Goal: Transaction & Acquisition: Obtain resource

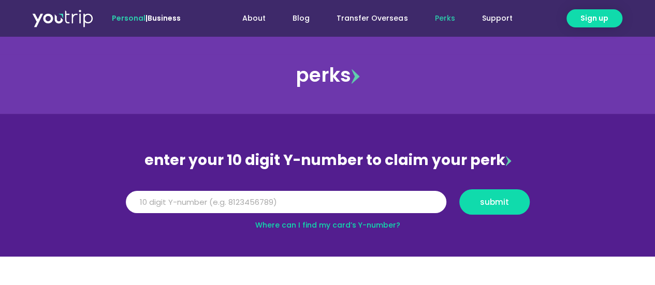
click at [370, 224] on link "Where can I find my card’s Y-number?" at bounding box center [327, 225] width 145 height 10
click at [189, 199] on input "Y Number" at bounding box center [286, 202] width 320 height 23
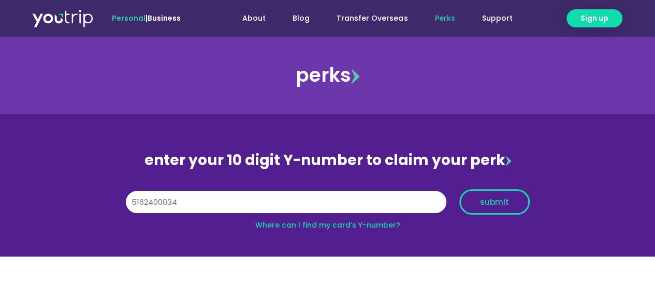
click at [494, 200] on span "submit" at bounding box center [494, 202] width 29 height 8
click at [184, 200] on input "5162400034" at bounding box center [286, 202] width 320 height 23
type input "5"
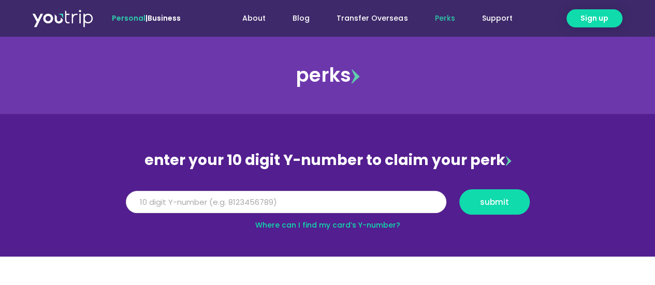
type input "9"
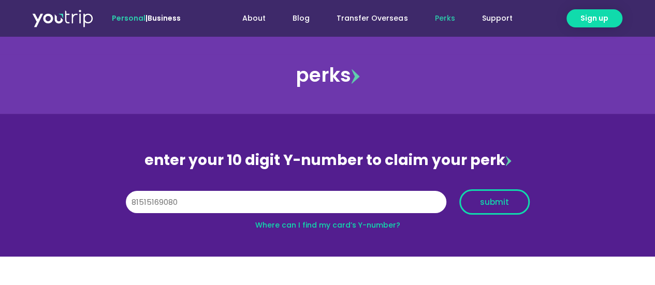
click at [503, 203] on span "submit" at bounding box center [494, 202] width 29 height 8
click at [132, 203] on input "81515169080" at bounding box center [286, 202] width 320 height 23
click at [485, 199] on span "submit" at bounding box center [494, 202] width 29 height 8
click at [191, 194] on input "81515169080" at bounding box center [286, 202] width 320 height 23
type input "8"
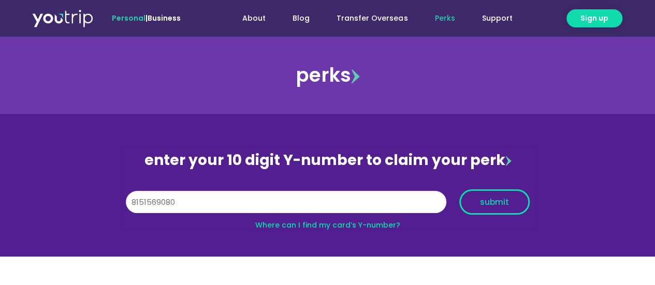
type input "8151569080"
click at [493, 201] on span "submit" at bounding box center [494, 202] width 29 height 8
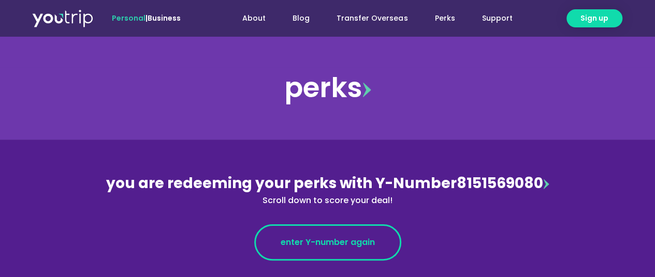
click at [342, 237] on span "enter Y-number again" at bounding box center [327, 242] width 94 height 12
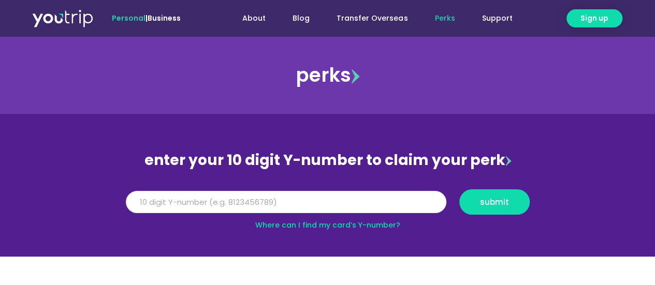
click at [175, 204] on input "Y Number" at bounding box center [286, 202] width 320 height 23
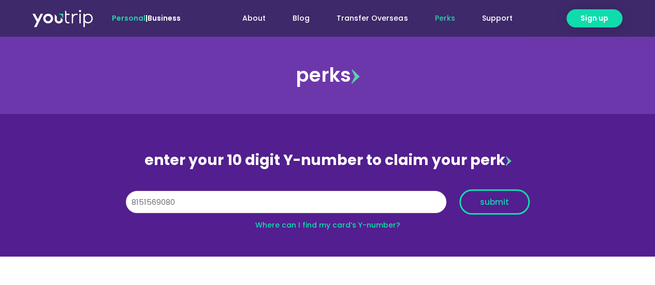
type input "8151569080"
click at [508, 197] on button "submit" at bounding box center [494, 201] width 70 height 25
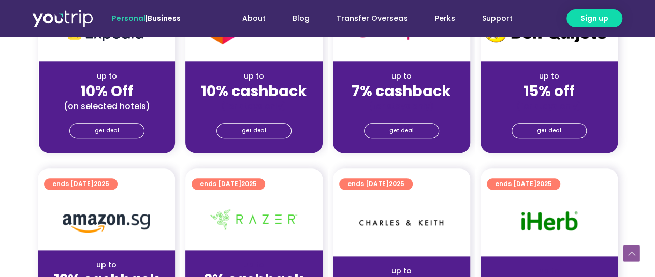
scroll to position [466, 0]
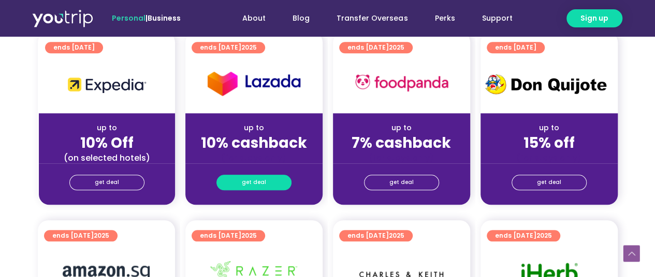
click at [257, 182] on span "get deal" at bounding box center [254, 182] width 24 height 14
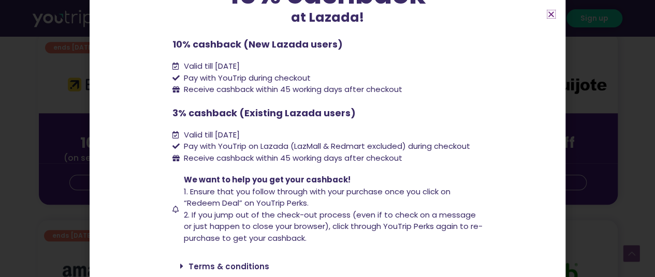
scroll to position [141, 0]
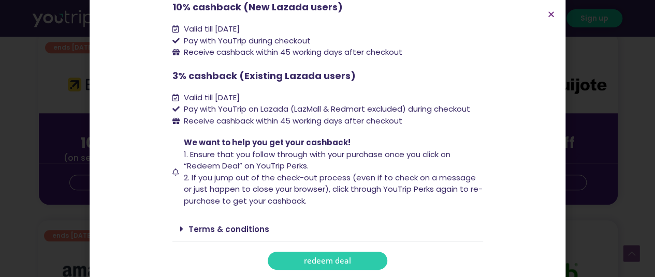
click at [356, 258] on link "redeem deal" at bounding box center [328, 261] width 120 height 18
